Goal: Find specific page/section: Find specific page/section

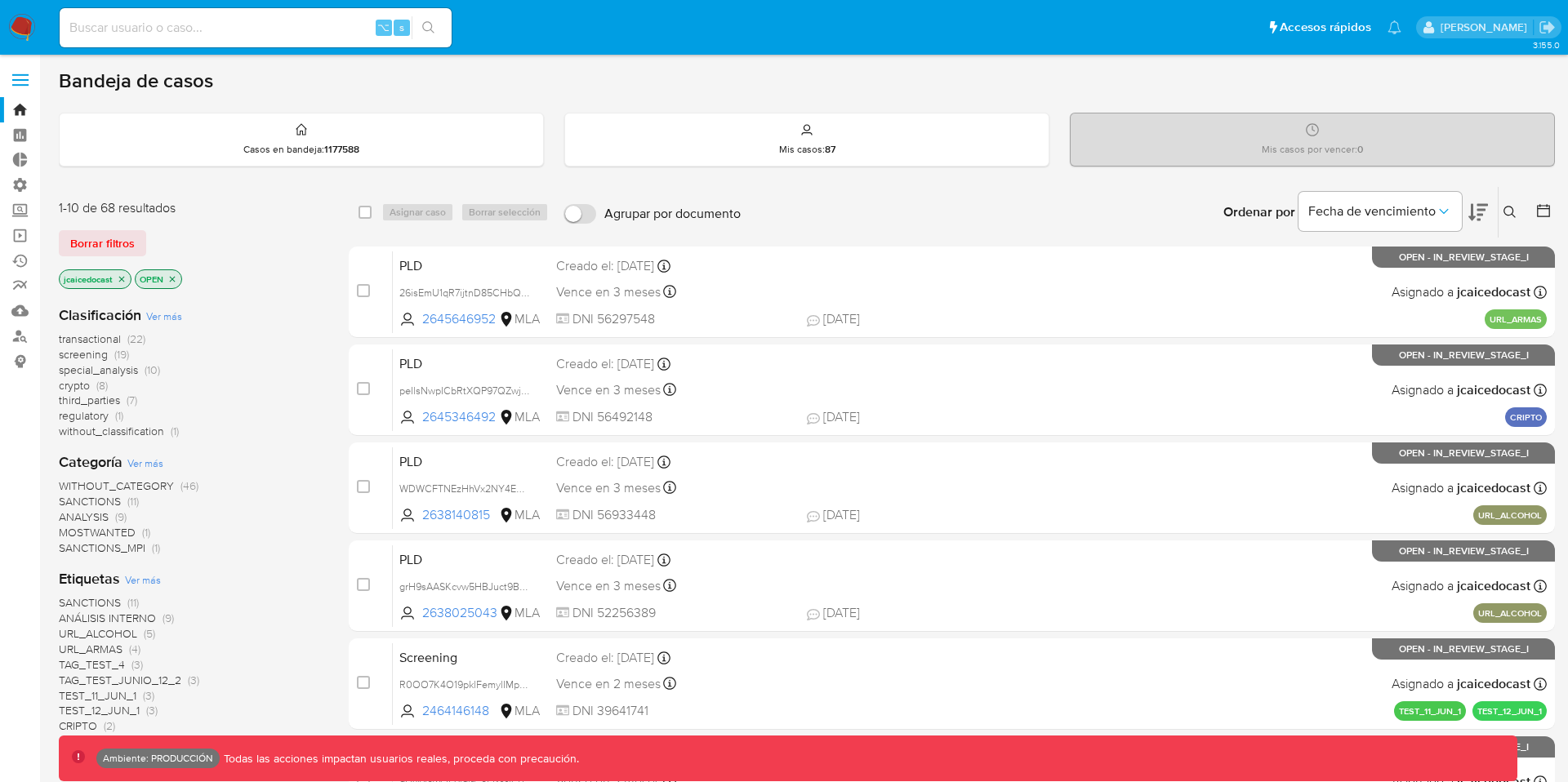
click at [25, 79] on span at bounding box center [20, 80] width 16 height 3
click at [0, 0] on input "checkbox" at bounding box center [0, 0] width 0 height 0
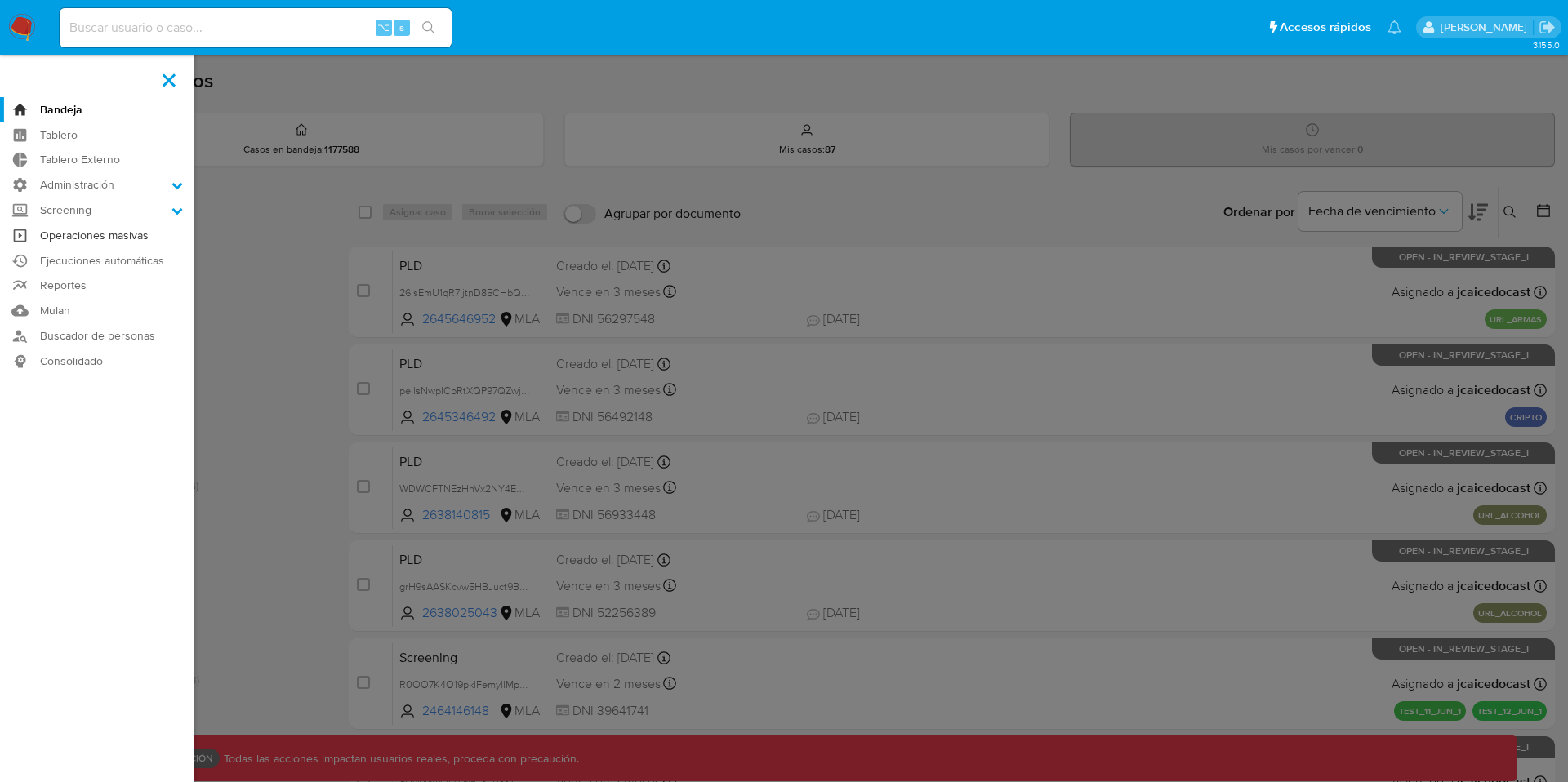
click at [93, 239] on link "Operaciones masivas" at bounding box center [97, 235] width 195 height 26
